Goal: Information Seeking & Learning: Learn about a topic

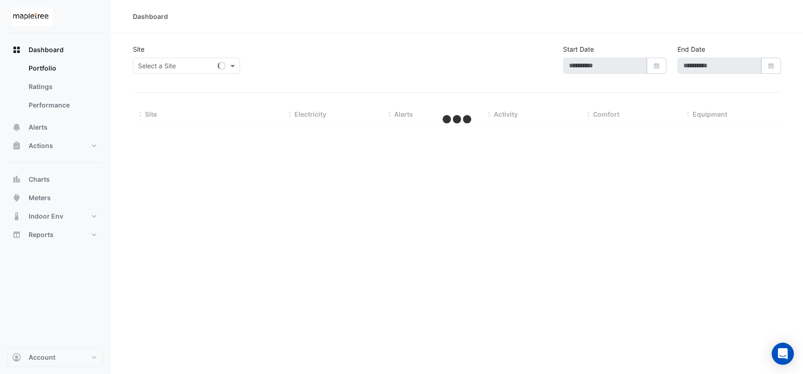
type input "**********"
select select "***"
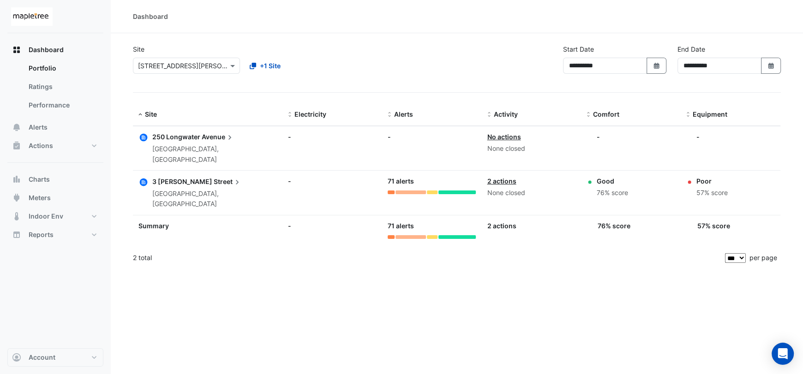
click at [149, 19] on div "Dashboard" at bounding box center [150, 17] width 35 height 10
click at [56, 50] on span "Dashboard" at bounding box center [46, 49] width 35 height 9
click at [55, 78] on link "Ratings" at bounding box center [62, 87] width 82 height 18
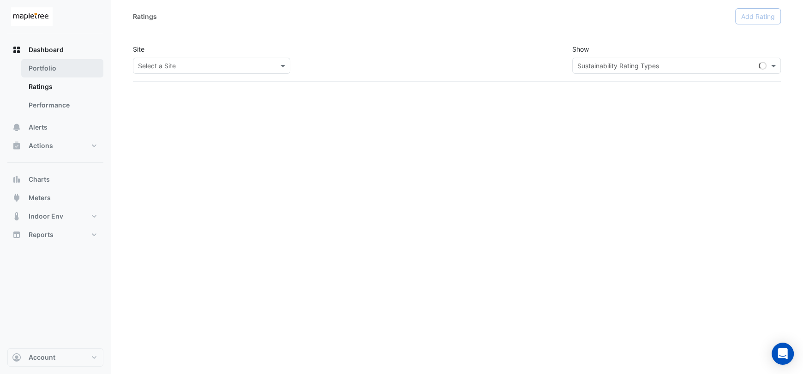
click at [53, 64] on link "Portfolio" at bounding box center [62, 68] width 82 height 18
select select "***"
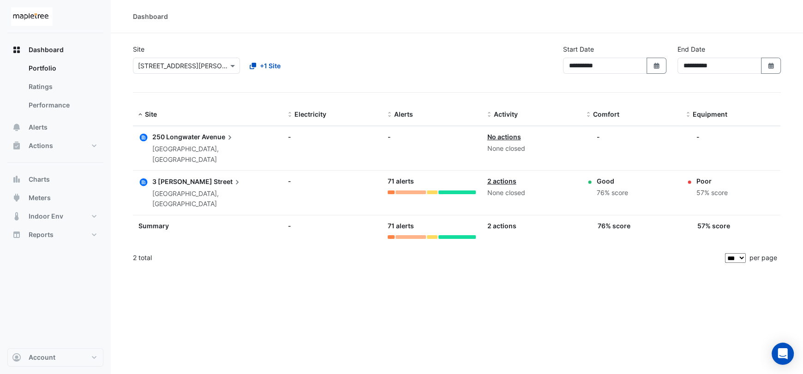
click at [214, 176] on span "Street" at bounding box center [228, 181] width 28 height 10
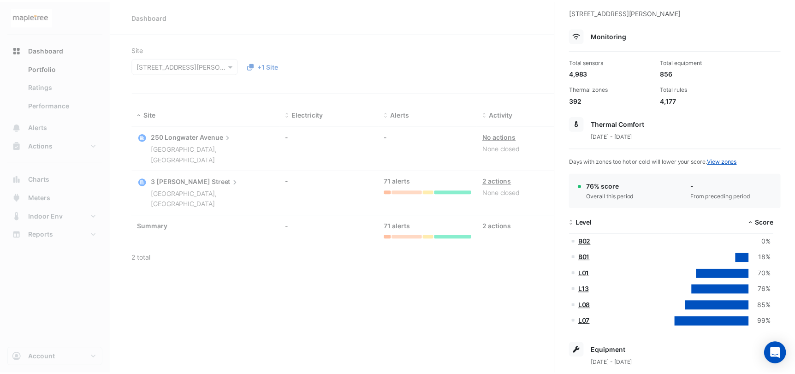
scroll to position [92, 0]
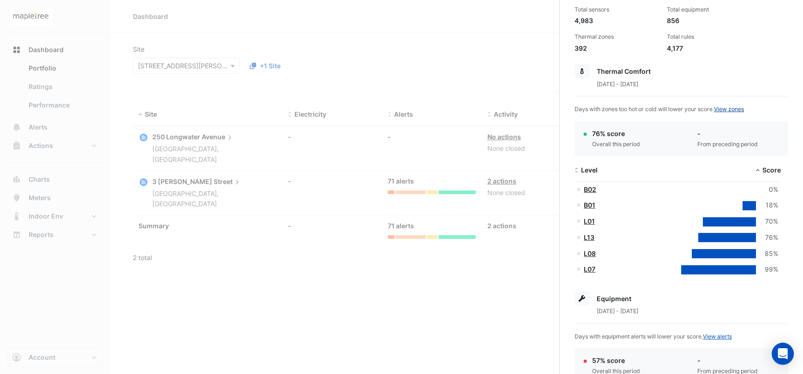
click at [737, 109] on link "View zones" at bounding box center [729, 109] width 30 height 7
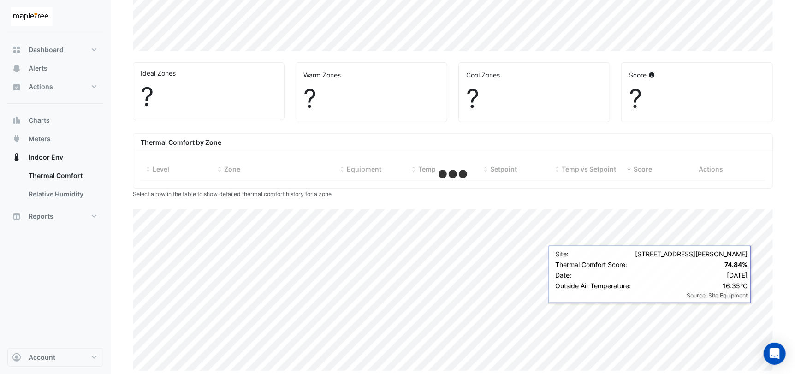
select select "***"
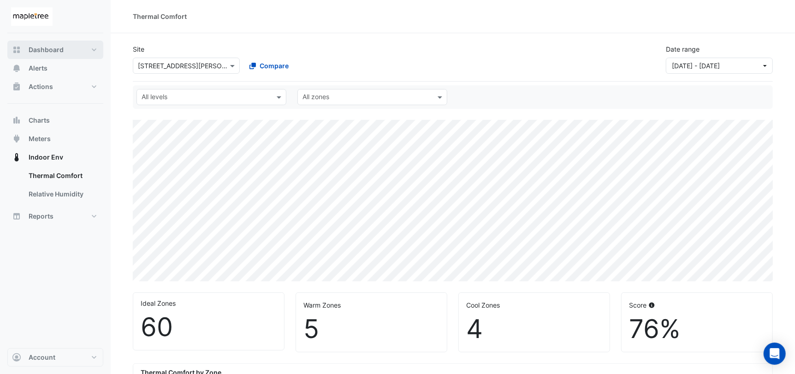
click at [53, 54] on span "Dashboard" at bounding box center [46, 49] width 35 height 9
select select "***"
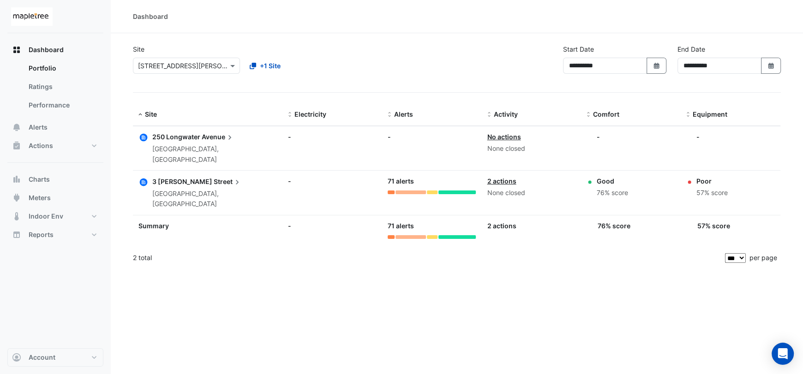
click at [208, 139] on span "Avenue" at bounding box center [218, 137] width 33 height 10
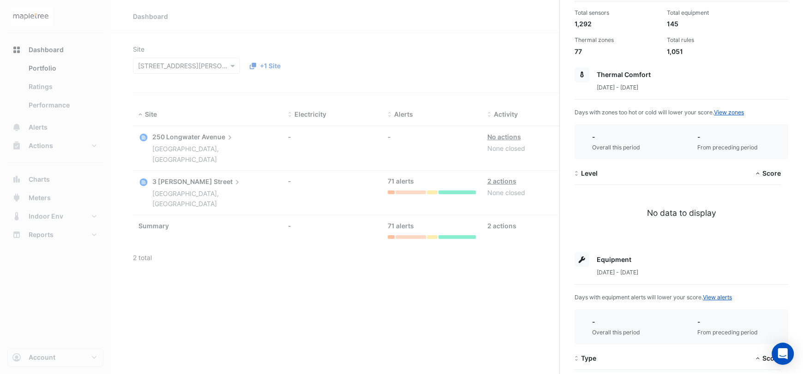
scroll to position [92, 0]
click at [581, 170] on span "Level" at bounding box center [589, 170] width 17 height 8
click at [769, 165] on div "Score" at bounding box center [729, 170] width 103 height 11
click at [769, 168] on span "Score" at bounding box center [771, 170] width 18 height 8
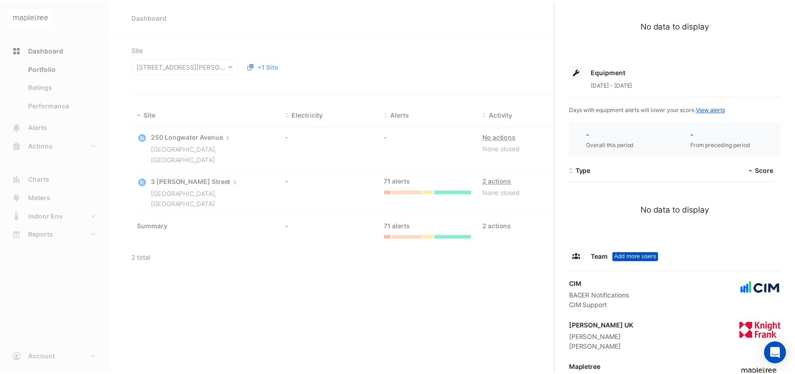
scroll to position [322, 0]
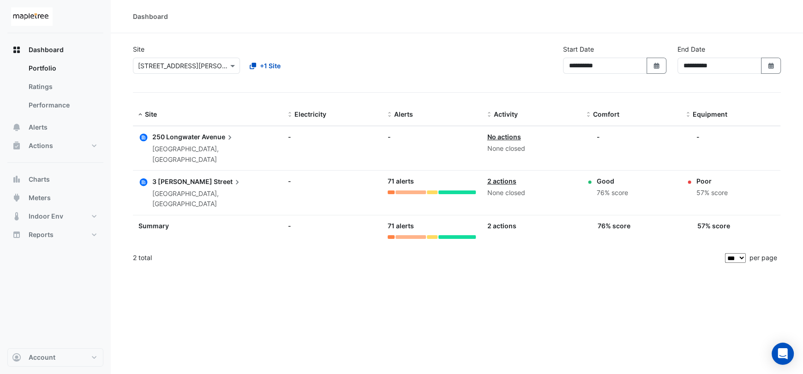
click at [227, 262] on ngb-offcanvas-backdrop at bounding box center [401, 187] width 803 height 374
click at [53, 144] on button "Actions" at bounding box center [55, 146] width 96 height 18
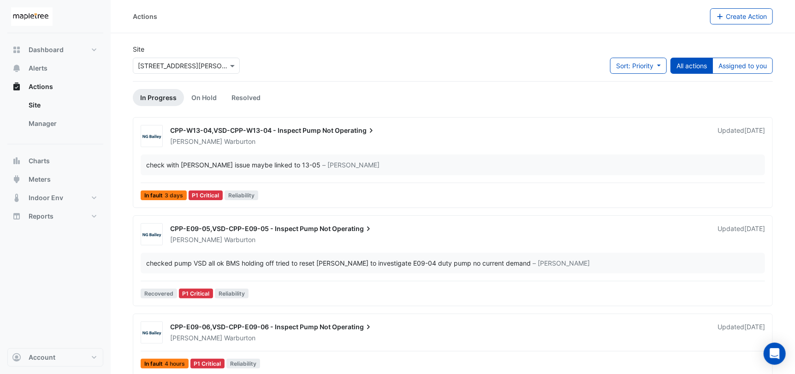
click at [225, 69] on div at bounding box center [186, 65] width 106 height 11
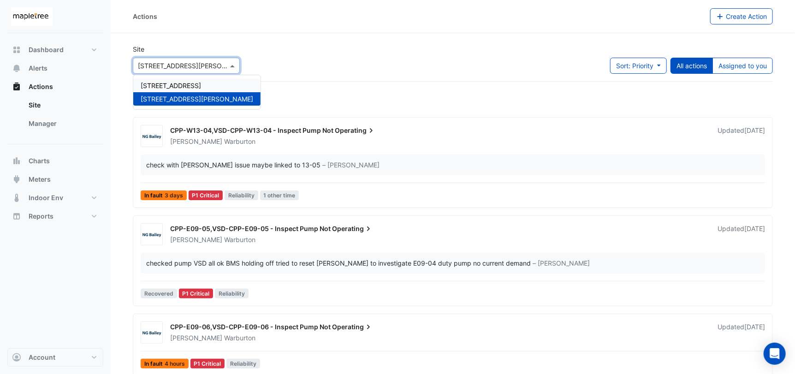
click at [188, 87] on span "[STREET_ADDRESS]" at bounding box center [171, 86] width 60 height 8
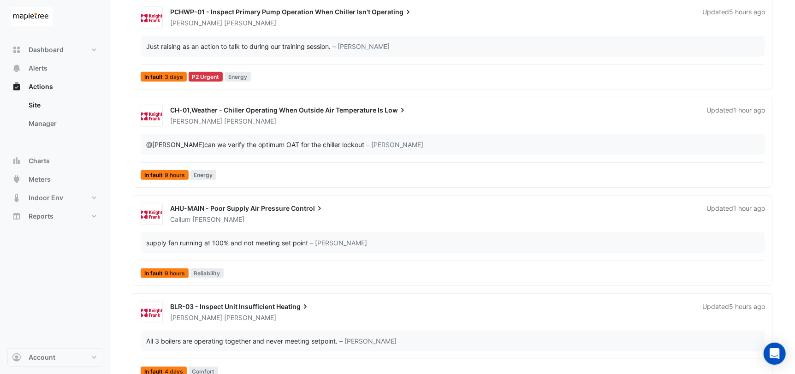
scroll to position [332, 0]
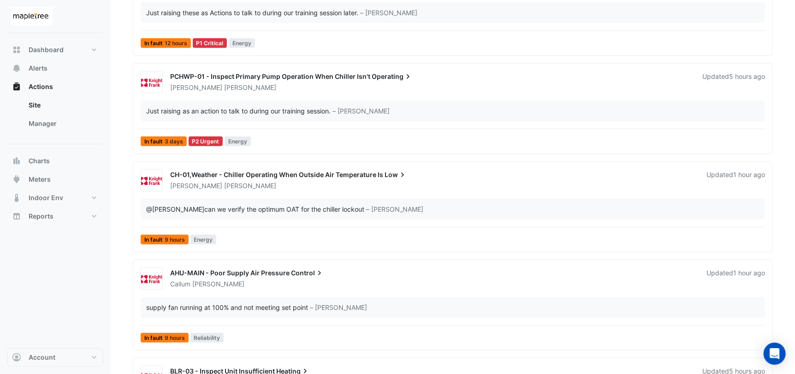
click at [338, 328] on div "AHU-MAIN - Poor Supply Air Pressure Control [PERSON_NAME] Updated 1 hour ago su…" at bounding box center [453, 307] width 632 height 79
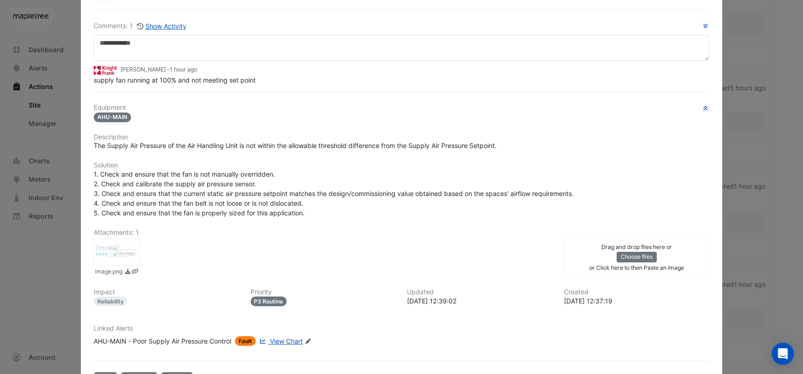
scroll to position [78, 0]
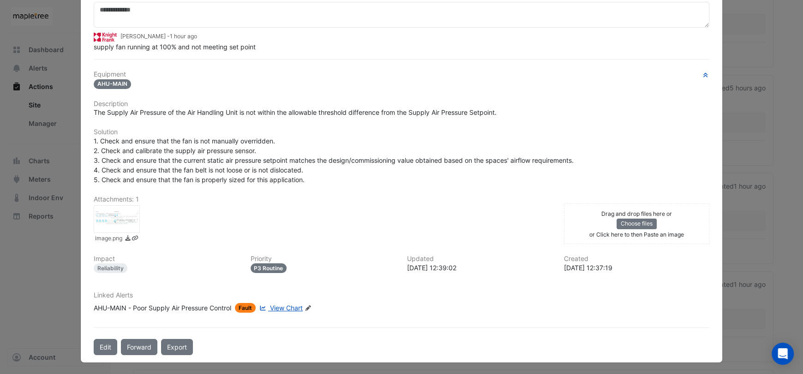
click at [778, 141] on ngb-modal-window "AHU-MAIN - Poor Supply Air Pressure Control In Progress -> [PERSON_NAME] More O…" at bounding box center [401, 187] width 803 height 374
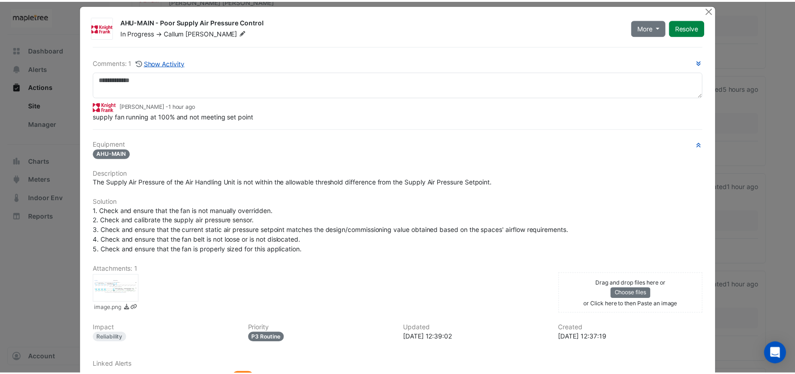
scroll to position [0, 0]
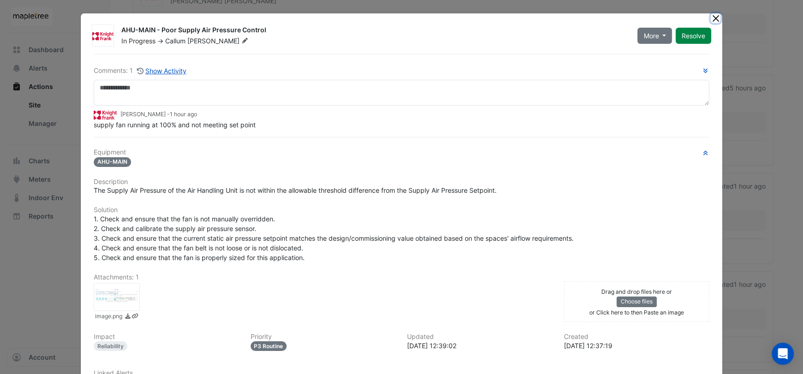
click at [715, 19] on button "Close" at bounding box center [715, 18] width 10 height 10
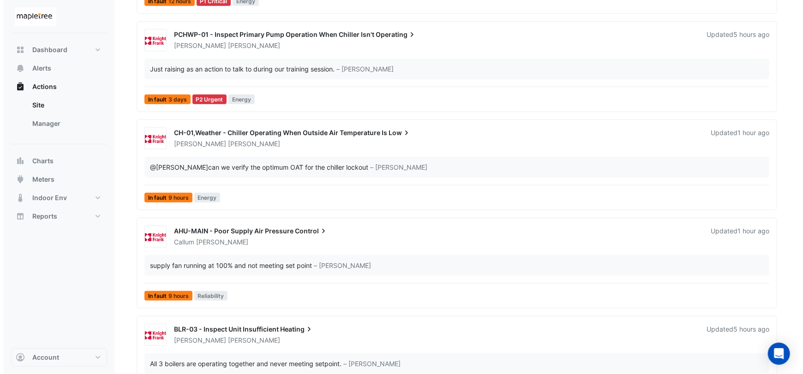
scroll to position [332, 0]
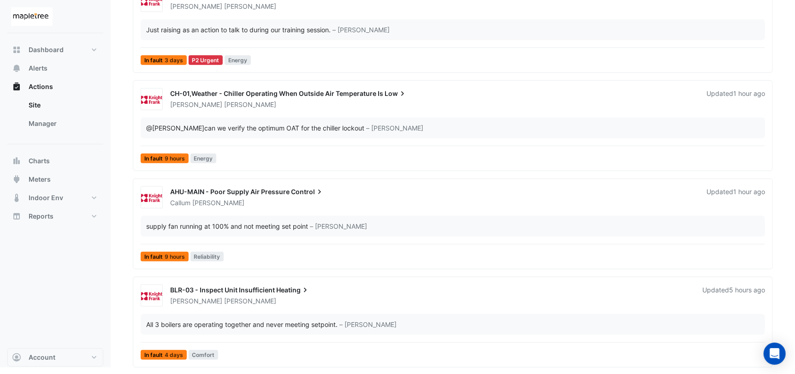
click at [288, 321] on div "All 3 boilers are operating together and never meeting setpoint." at bounding box center [241, 325] width 191 height 10
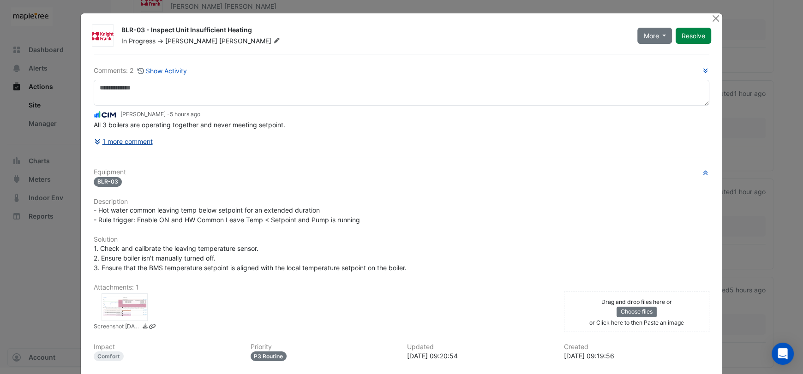
click at [136, 137] on button "1 more comment" at bounding box center [124, 141] width 60 height 16
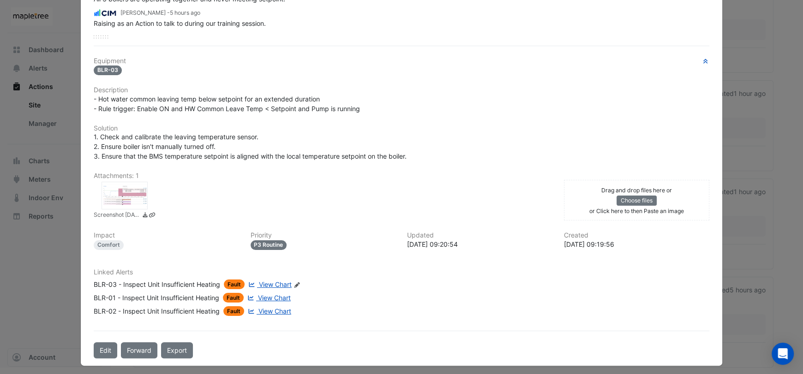
scroll to position [129, 0]
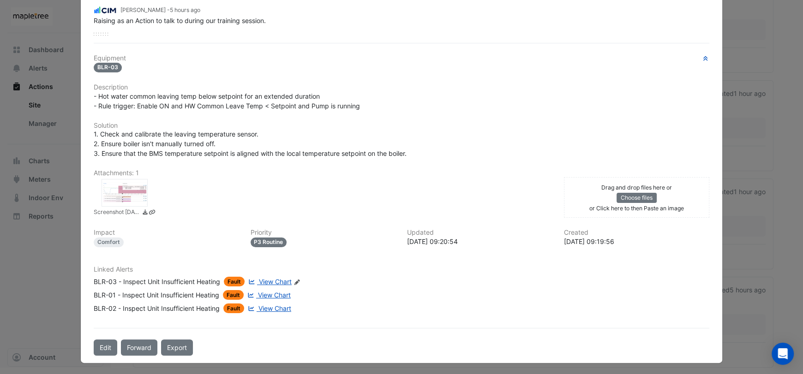
click at [122, 179] on div at bounding box center [124, 193] width 46 height 28
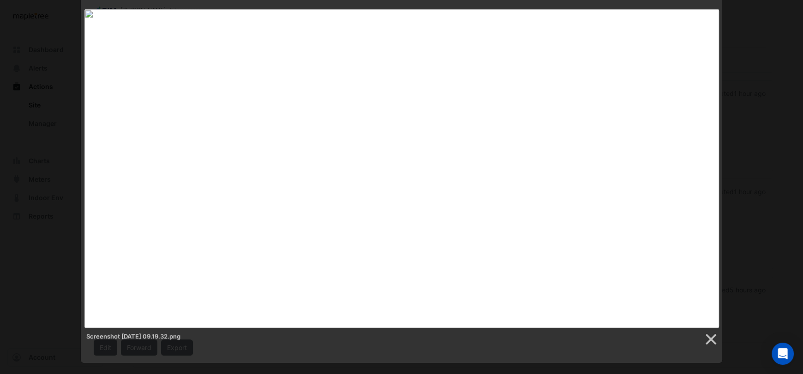
click at [759, 60] on div "Screenshot [DATE] 09.19.32.png" at bounding box center [401, 177] width 803 height 337
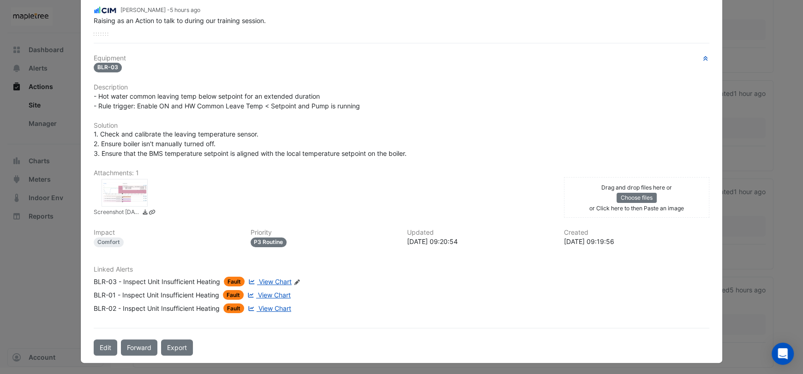
click at [776, 104] on ngb-modal-window "BLR-03 - Inspect Unit Insufficient Heating In Progress -> [PERSON_NAME] More On…" at bounding box center [401, 187] width 803 height 374
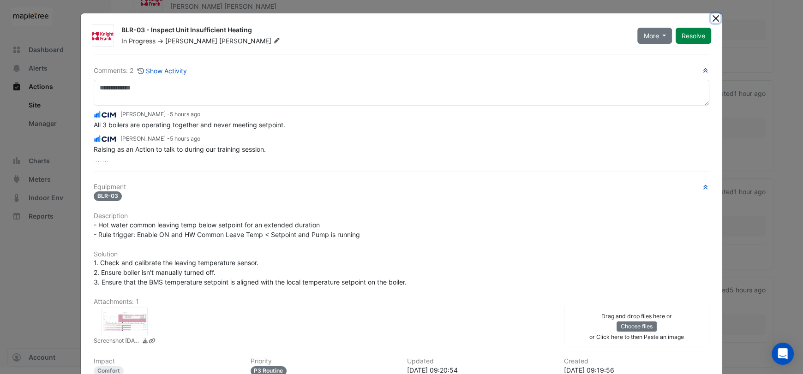
click at [710, 17] on button "Close" at bounding box center [715, 18] width 10 height 10
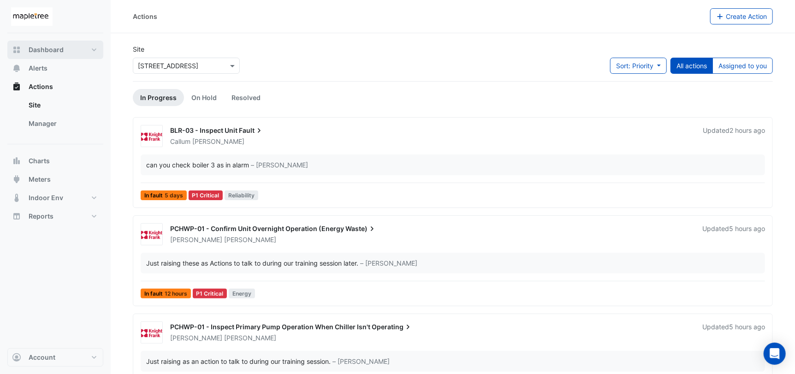
click at [60, 47] on span "Dashboard" at bounding box center [46, 49] width 35 height 9
select select "***"
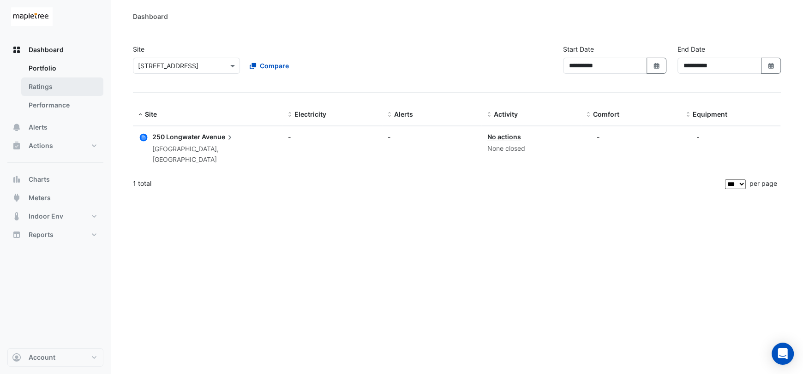
click at [57, 83] on link "Ratings" at bounding box center [62, 87] width 82 height 18
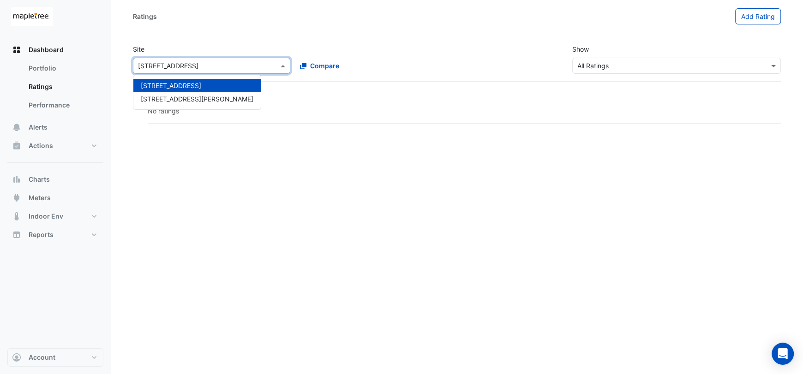
click at [209, 62] on input "text" at bounding box center [202, 66] width 129 height 10
click at [182, 101] on span "[STREET_ADDRESS][PERSON_NAME]" at bounding box center [197, 99] width 113 height 8
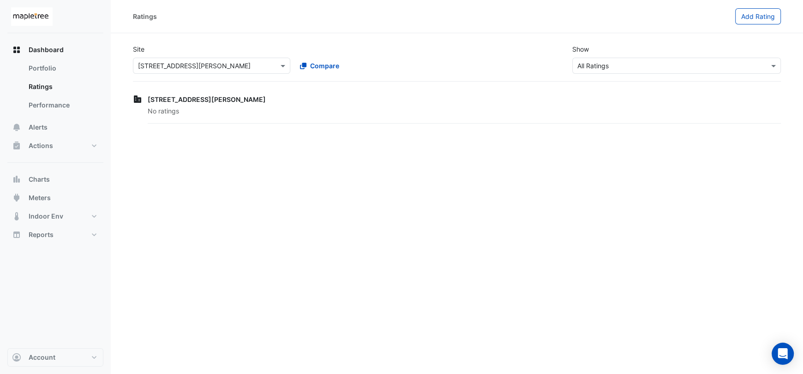
click at [186, 99] on span "[STREET_ADDRESS][PERSON_NAME]" at bounding box center [207, 99] width 118 height 8
click at [161, 111] on span "No ratings" at bounding box center [163, 111] width 31 height 8
click at [268, 112] on div "No ratings" at bounding box center [464, 115] width 633 height 18
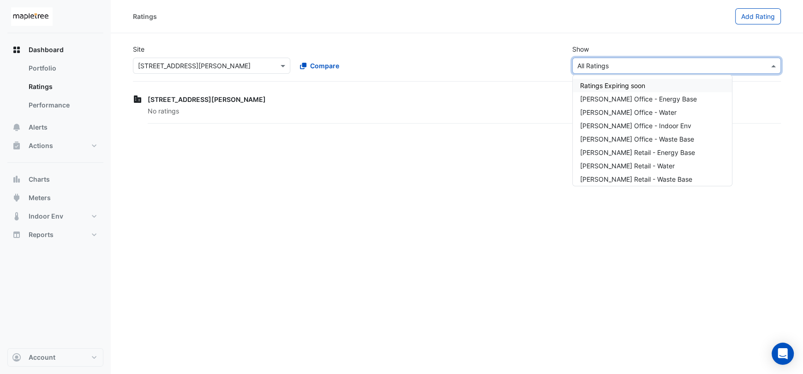
click at [668, 64] on input "text" at bounding box center [667, 66] width 180 height 10
click at [653, 99] on span "[PERSON_NAME] Office - Energy Base" at bounding box center [638, 99] width 117 height 8
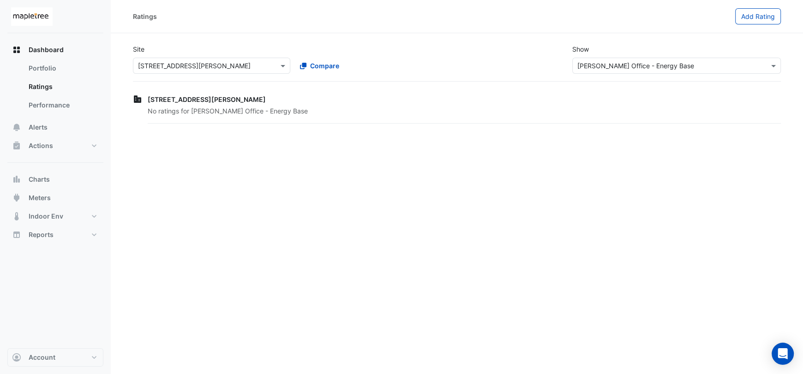
click at [412, 127] on div "Ratings Add Rating Site × [STREET_ADDRESS][PERSON_NAME] Compare Show × [PERSON_…" at bounding box center [457, 187] width 692 height 374
click at [378, 100] on div "[STREET_ADDRESS][PERSON_NAME]" at bounding box center [464, 100] width 633 height 10
drag, startPoint x: 227, startPoint y: 110, endPoint x: 435, endPoint y: 108, distance: 208.1
click at [227, 110] on span "No ratings for [PERSON_NAME] Office - Energy Base" at bounding box center [228, 111] width 160 height 8
click at [651, 73] on div "Site × [STREET_ADDRESS][PERSON_NAME] Compare Show × [PERSON_NAME] Office - Ener…" at bounding box center [456, 59] width 659 height 44
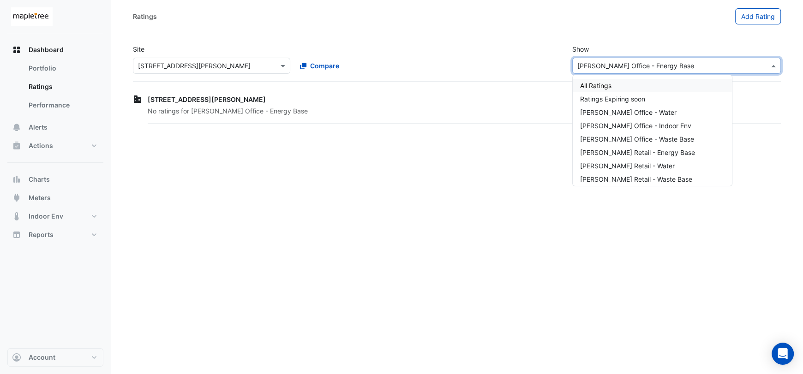
click at [644, 65] on input "text" at bounding box center [667, 66] width 180 height 10
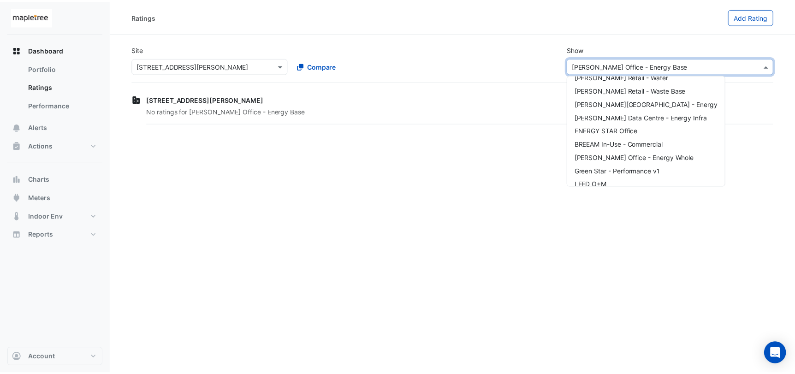
scroll to position [97, 0]
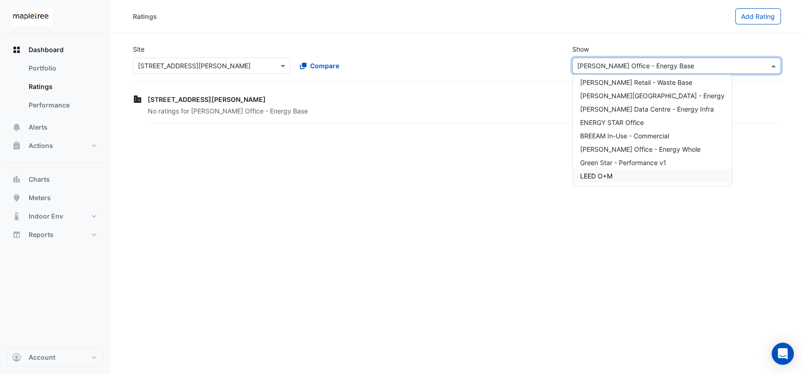
click at [632, 177] on div "LEED O+M" at bounding box center [652, 175] width 159 height 13
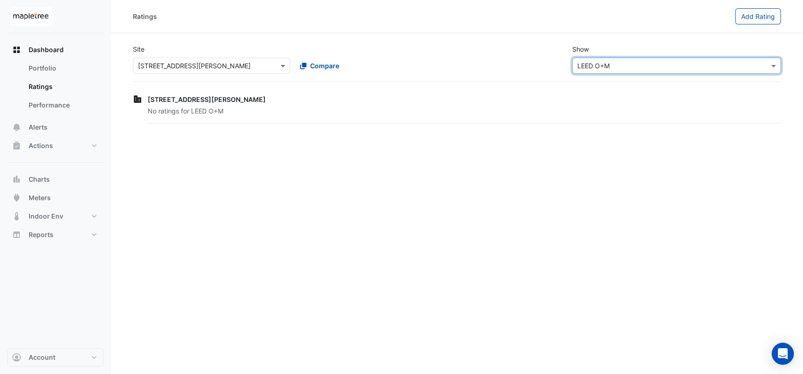
click at [657, 63] on input "text" at bounding box center [667, 66] width 180 height 10
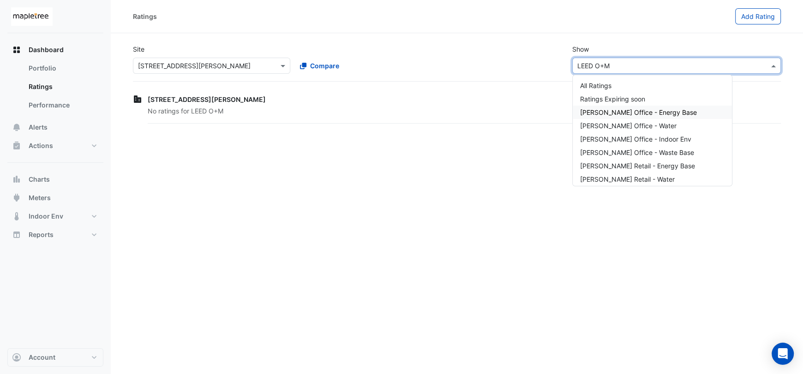
click at [655, 114] on span "[PERSON_NAME] Office - Energy Base" at bounding box center [638, 112] width 117 height 8
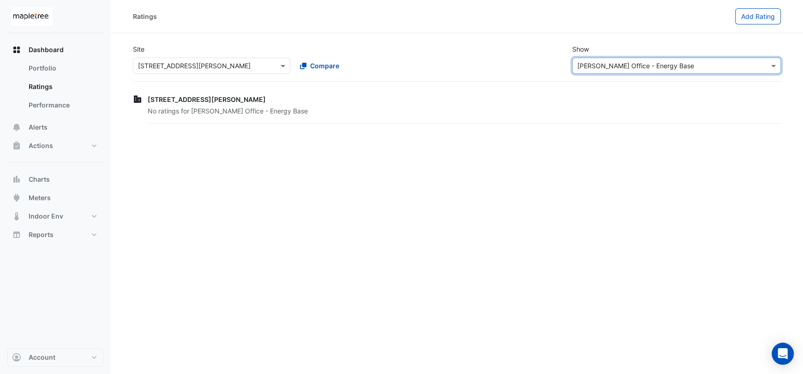
click at [660, 232] on div "Ratings Add Rating Site × [STREET_ADDRESS][PERSON_NAME] Compare Show × [PERSON_…" at bounding box center [457, 187] width 692 height 374
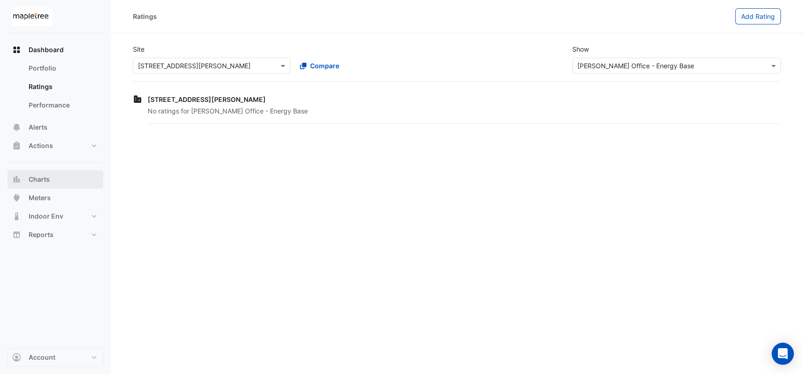
click at [65, 177] on button "Charts" at bounding box center [55, 179] width 96 height 18
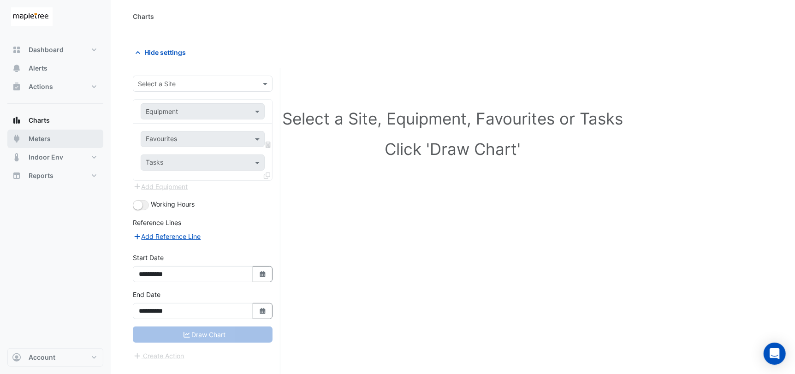
click at [35, 137] on span "Meters" at bounding box center [40, 138] width 22 height 9
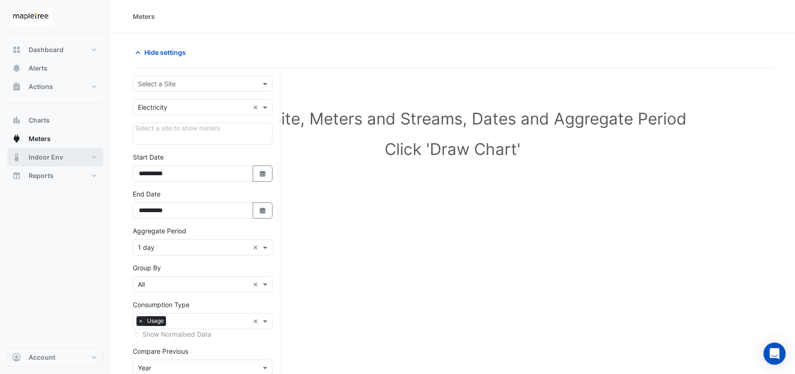
click at [44, 158] on span "Indoor Env" at bounding box center [46, 157] width 35 height 9
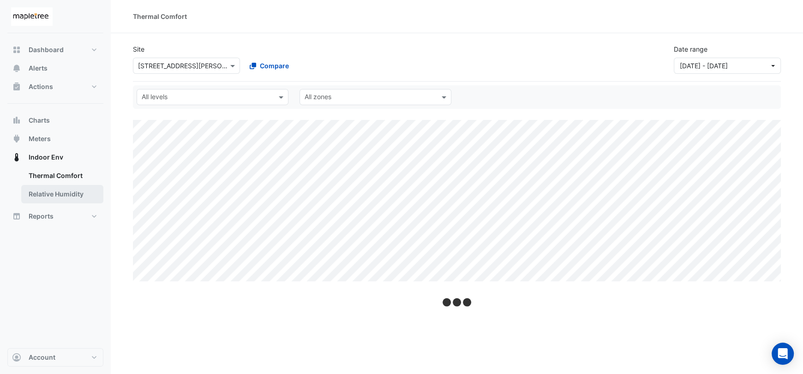
click at [66, 190] on link "Relative Humidity" at bounding box center [62, 194] width 82 height 18
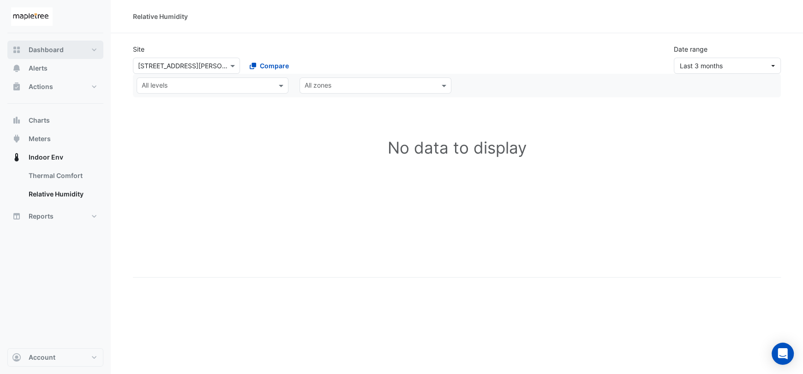
click at [50, 48] on span "Dashboard" at bounding box center [46, 49] width 35 height 9
select select "***"
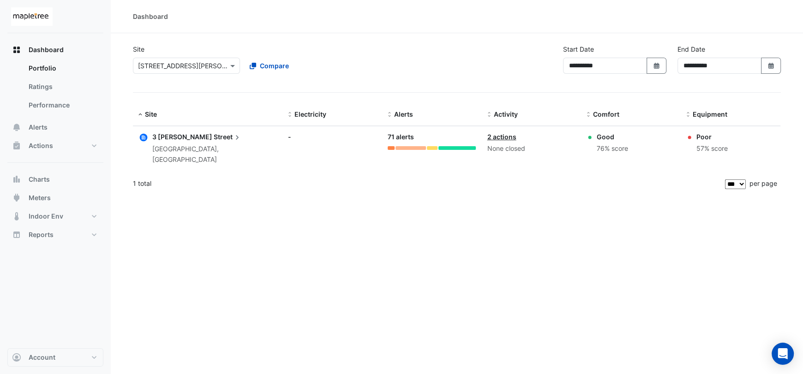
click at [593, 267] on div "**********" at bounding box center [457, 187] width 692 height 374
click at [706, 245] on div "**********" at bounding box center [457, 187] width 692 height 374
click at [271, 262] on div "**********" at bounding box center [457, 187] width 692 height 374
click at [42, 187] on button "Charts" at bounding box center [55, 179] width 96 height 18
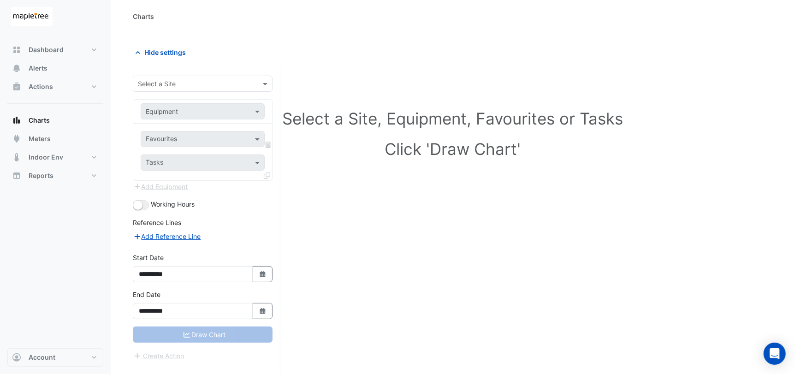
click at [629, 248] on div "Select a Site, Equipment, Favourites or Tasks Click 'Draw Chart'" at bounding box center [453, 238] width 640 height 341
